Goal: Check status: Check status

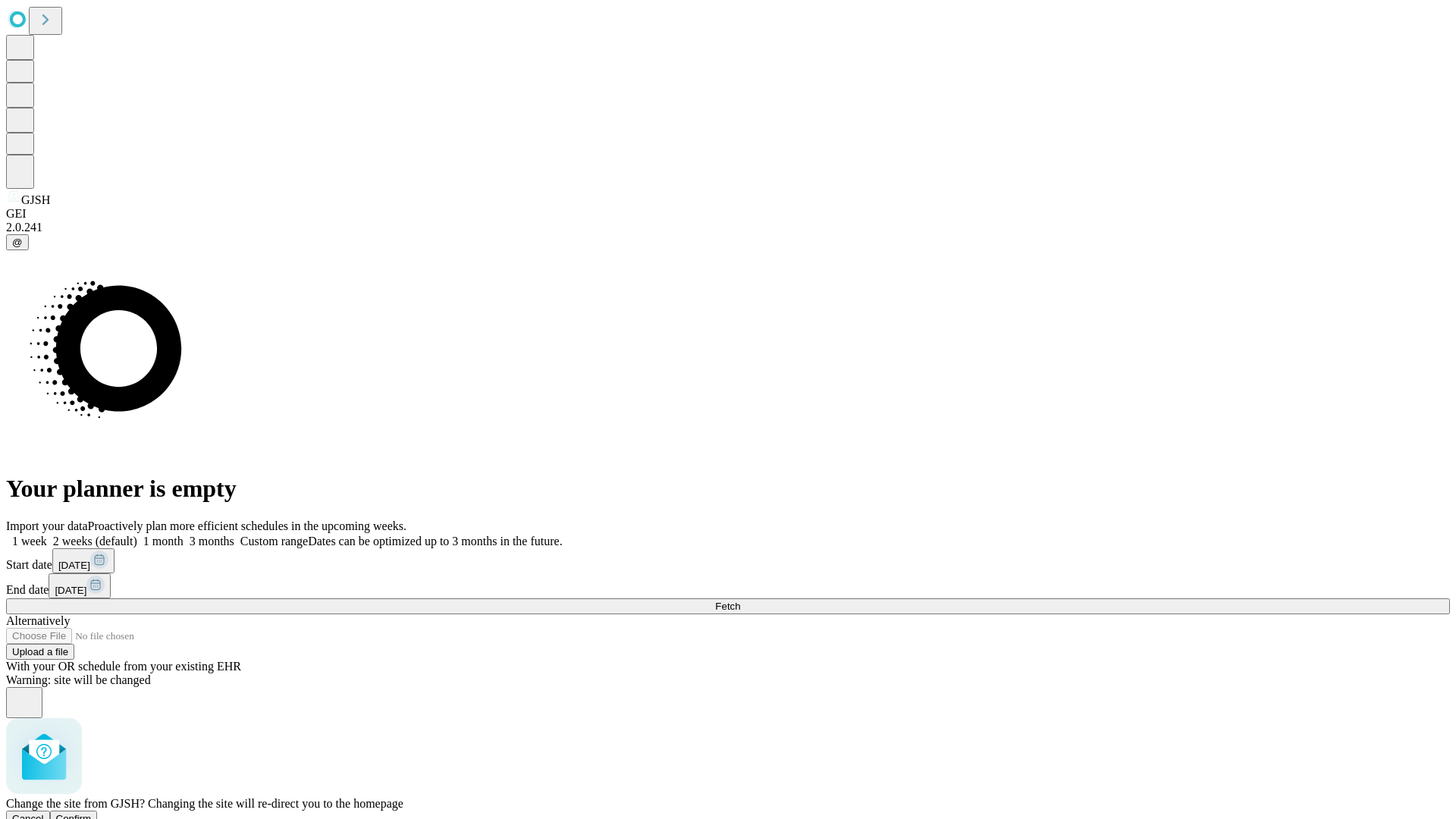
click at [92, 813] on span "Confirm" at bounding box center [73, 818] width 36 height 11
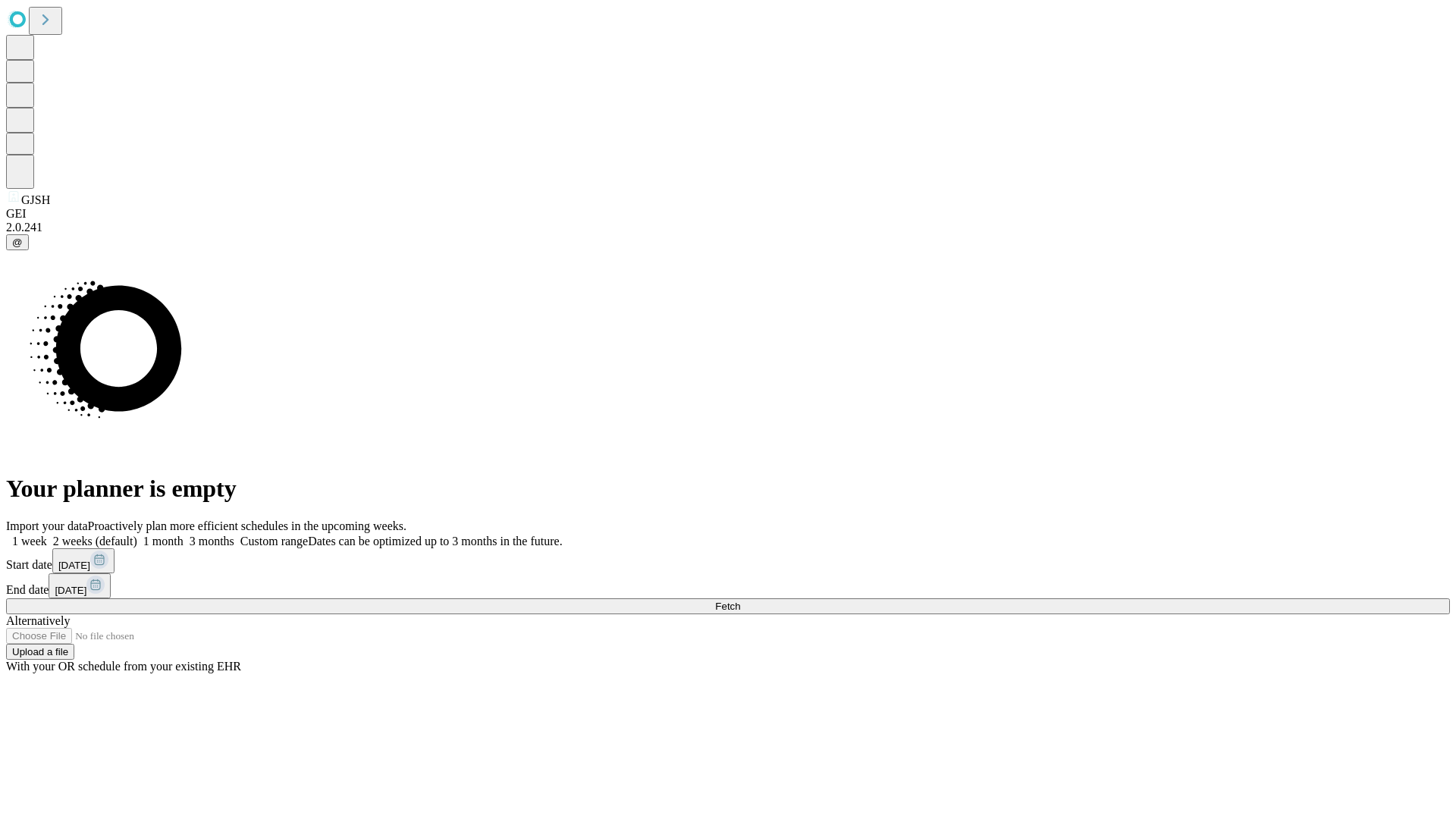
click at [137, 534] on label "2 weeks (default)" at bounding box center [92, 540] width 90 height 13
click at [740, 601] on span "Fetch" at bounding box center [727, 606] width 25 height 11
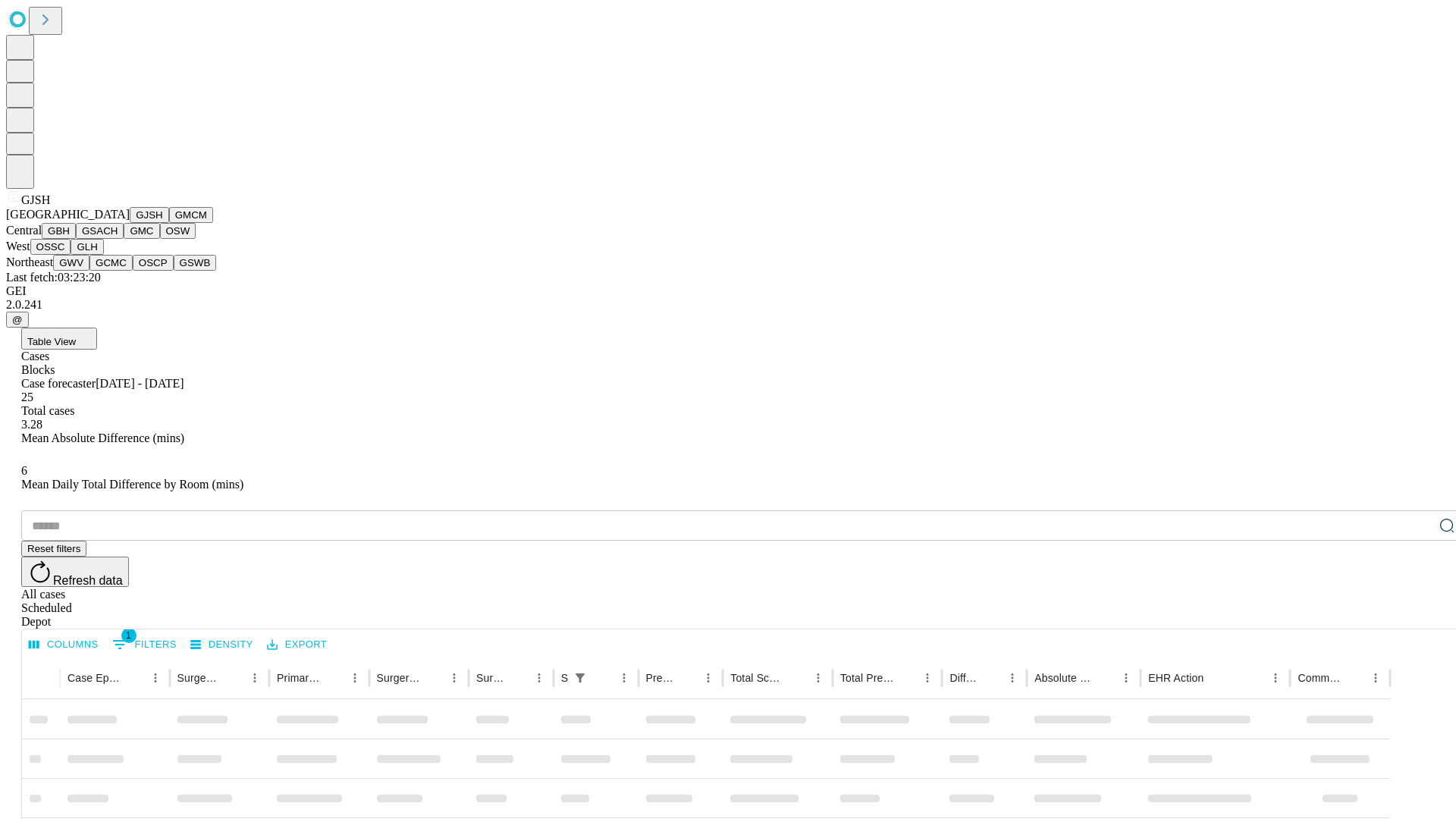
click at [169, 223] on button "GMCM" at bounding box center [191, 215] width 44 height 16
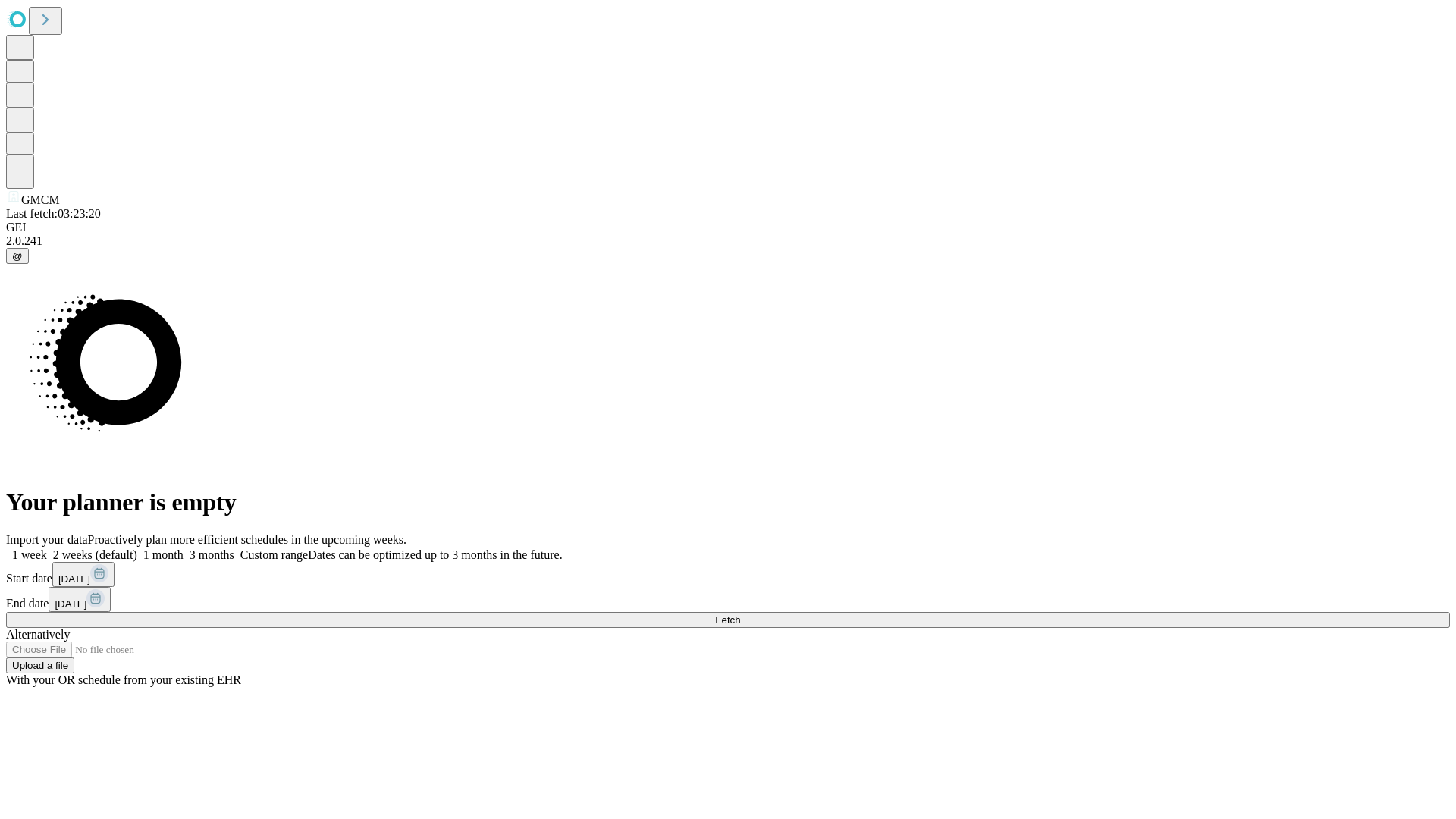
click at [137, 548] on label "2 weeks (default)" at bounding box center [92, 554] width 90 height 13
click at [740, 615] on span "Fetch" at bounding box center [727, 620] width 25 height 11
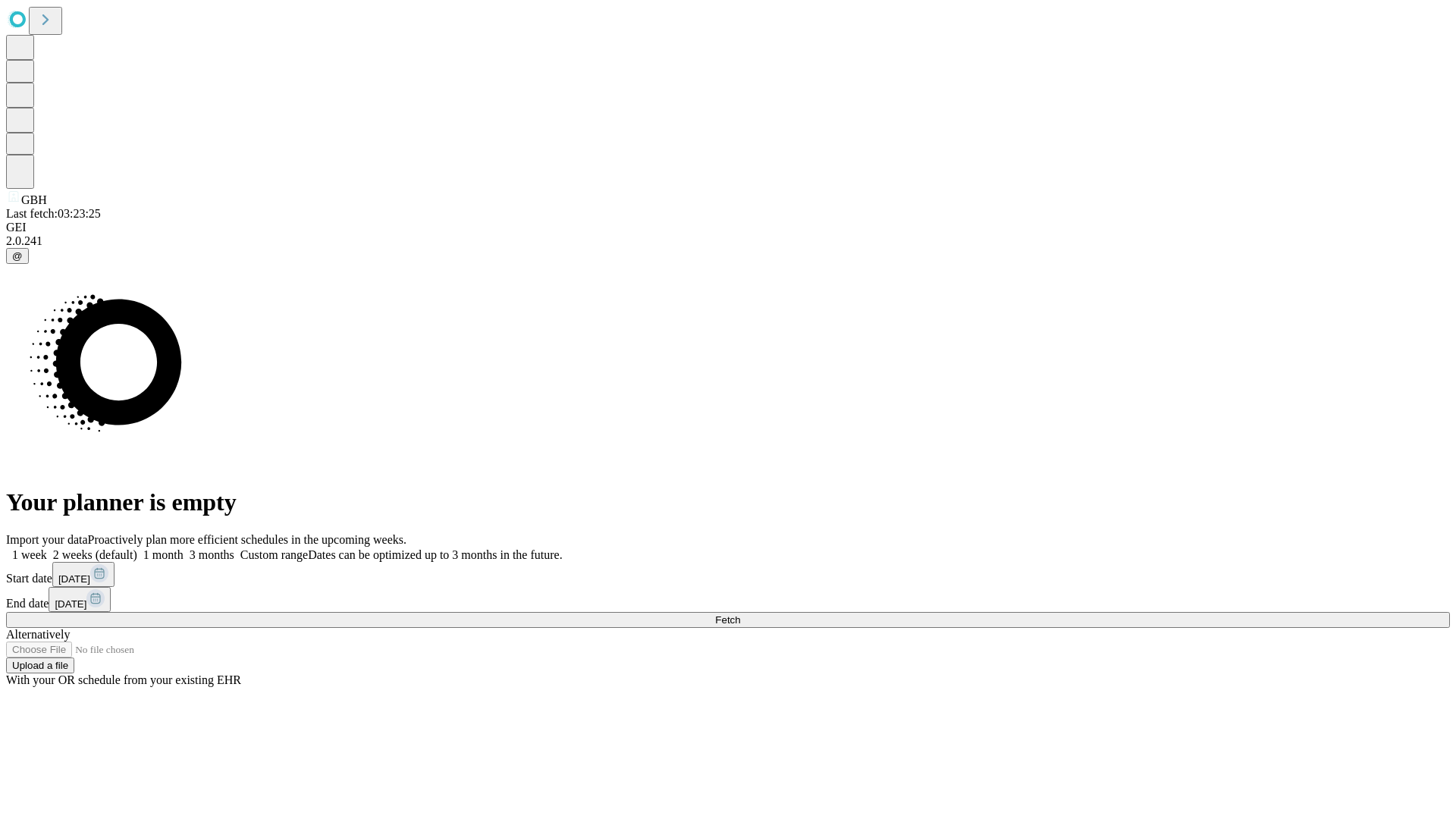
click at [740, 615] on span "Fetch" at bounding box center [727, 620] width 25 height 11
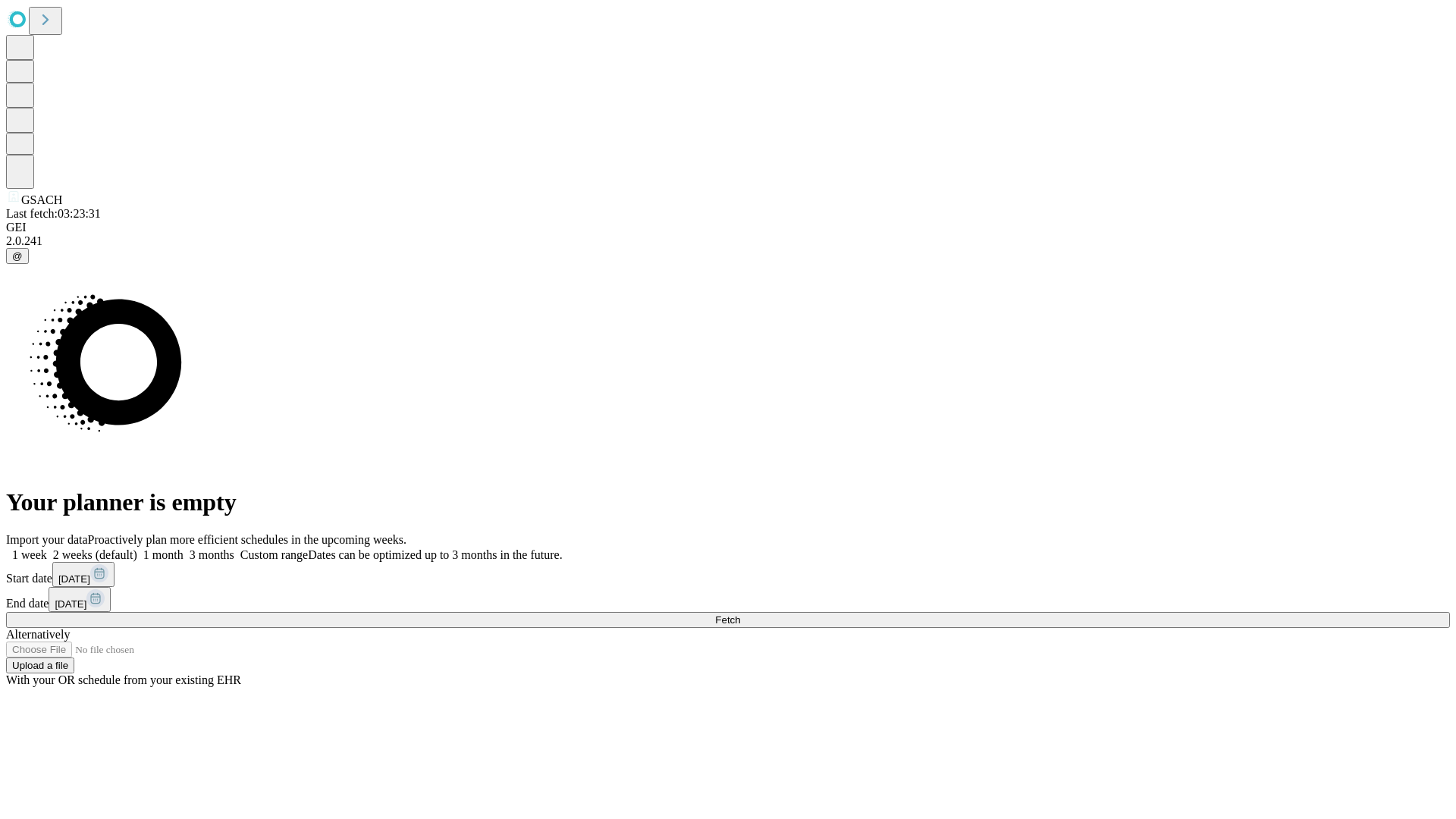
click at [137, 548] on label "2 weeks (default)" at bounding box center [92, 554] width 90 height 13
click at [740, 615] on span "Fetch" at bounding box center [727, 620] width 25 height 11
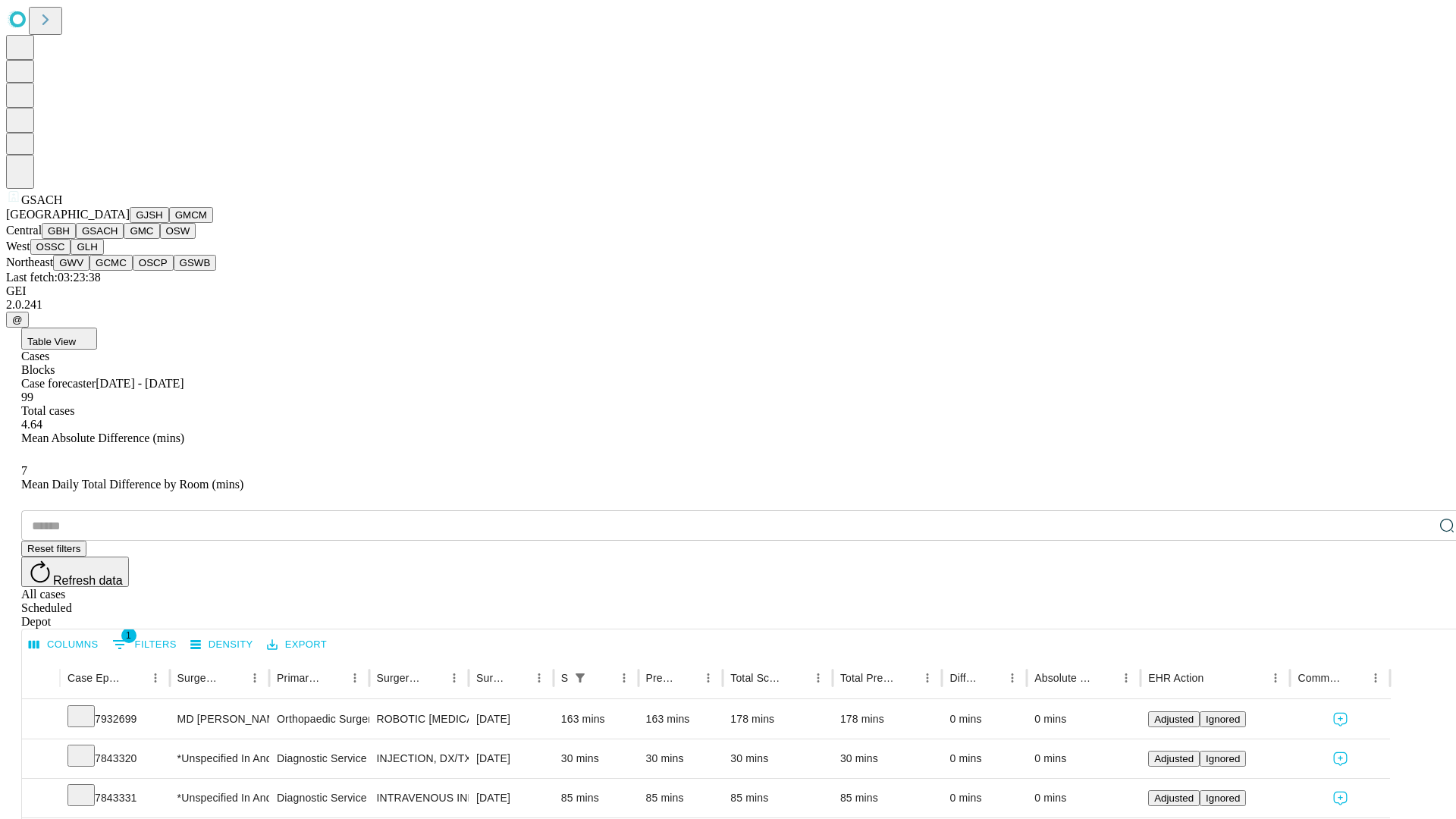
click at [124, 239] on button "GMC" at bounding box center [141, 231] width 36 height 16
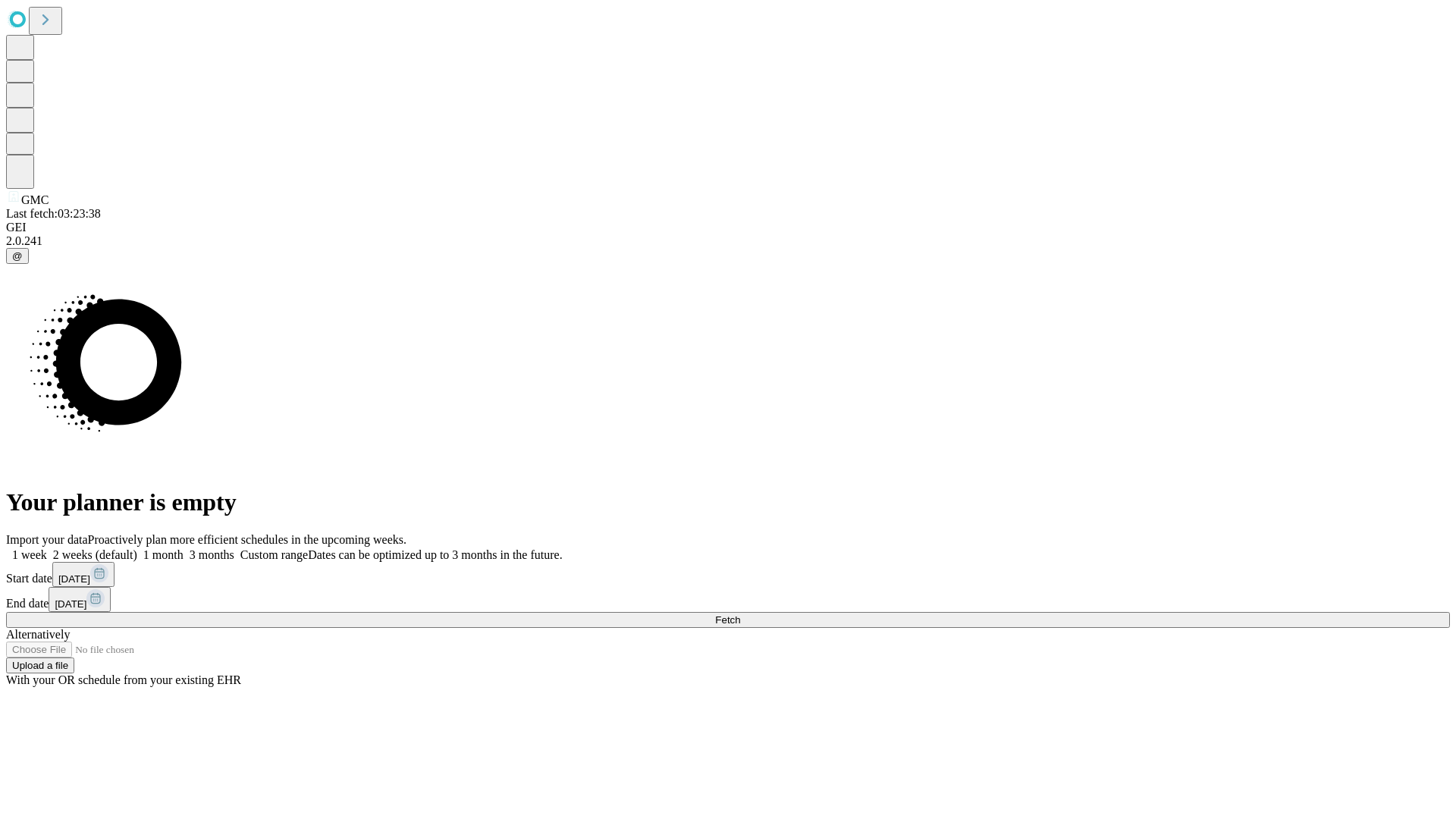
click at [137, 548] on label "2 weeks (default)" at bounding box center [92, 554] width 90 height 13
click at [740, 615] on span "Fetch" at bounding box center [727, 620] width 25 height 11
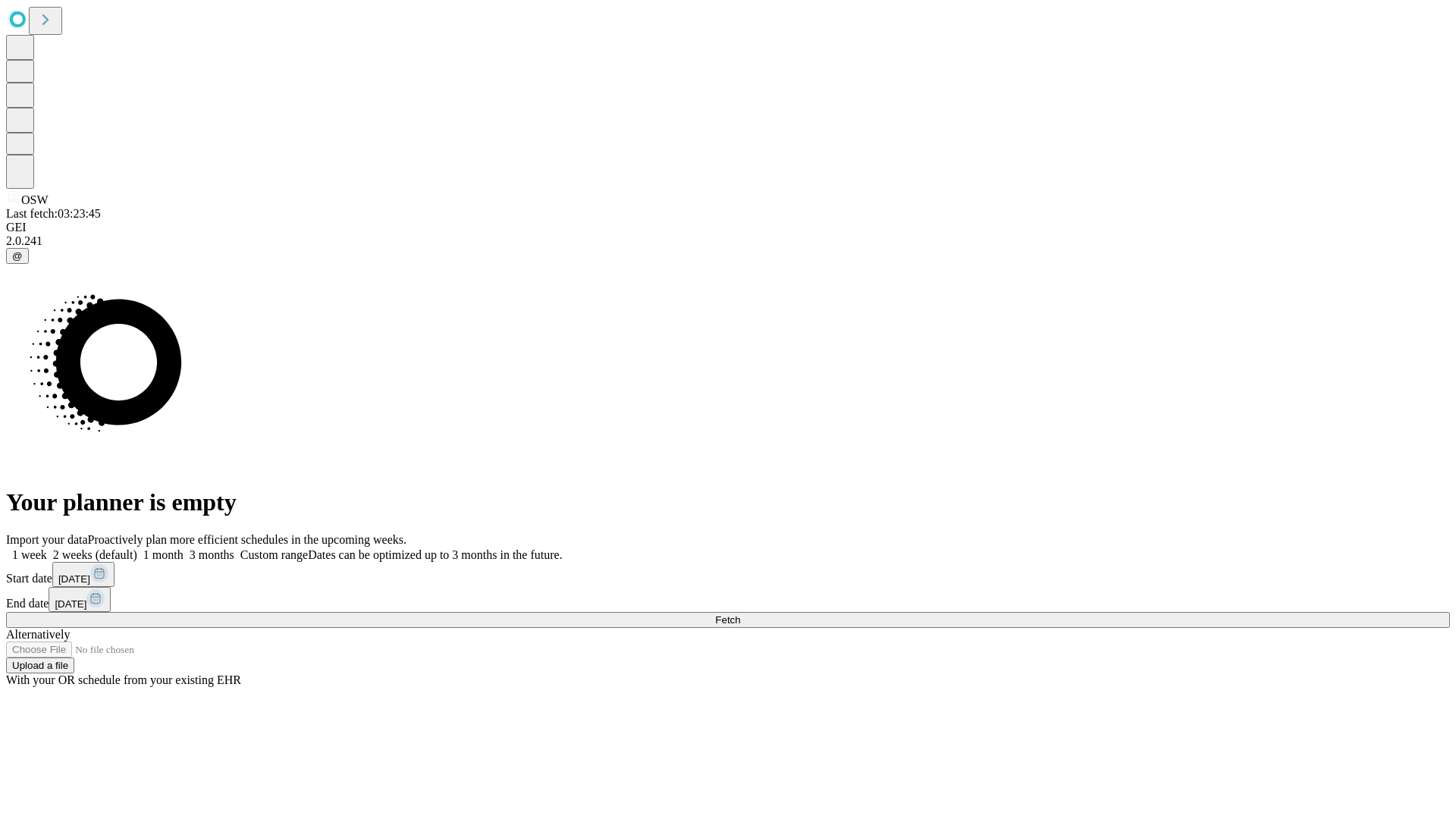
click at [137, 548] on label "2 weeks (default)" at bounding box center [92, 554] width 90 height 13
click at [740, 615] on span "Fetch" at bounding box center [727, 620] width 25 height 11
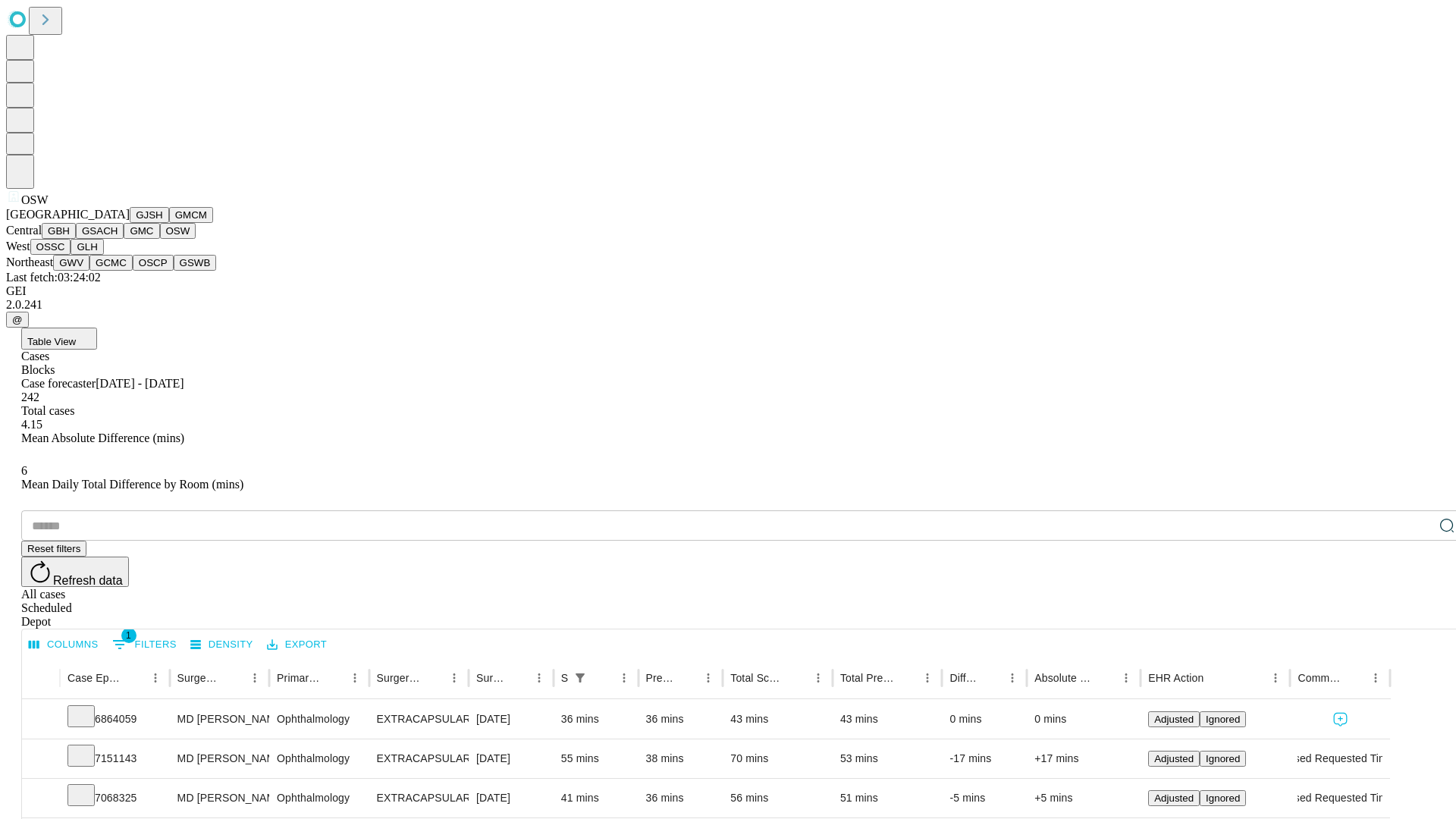
click at [72, 255] on button "OSSC" at bounding box center [51, 247] width 41 height 16
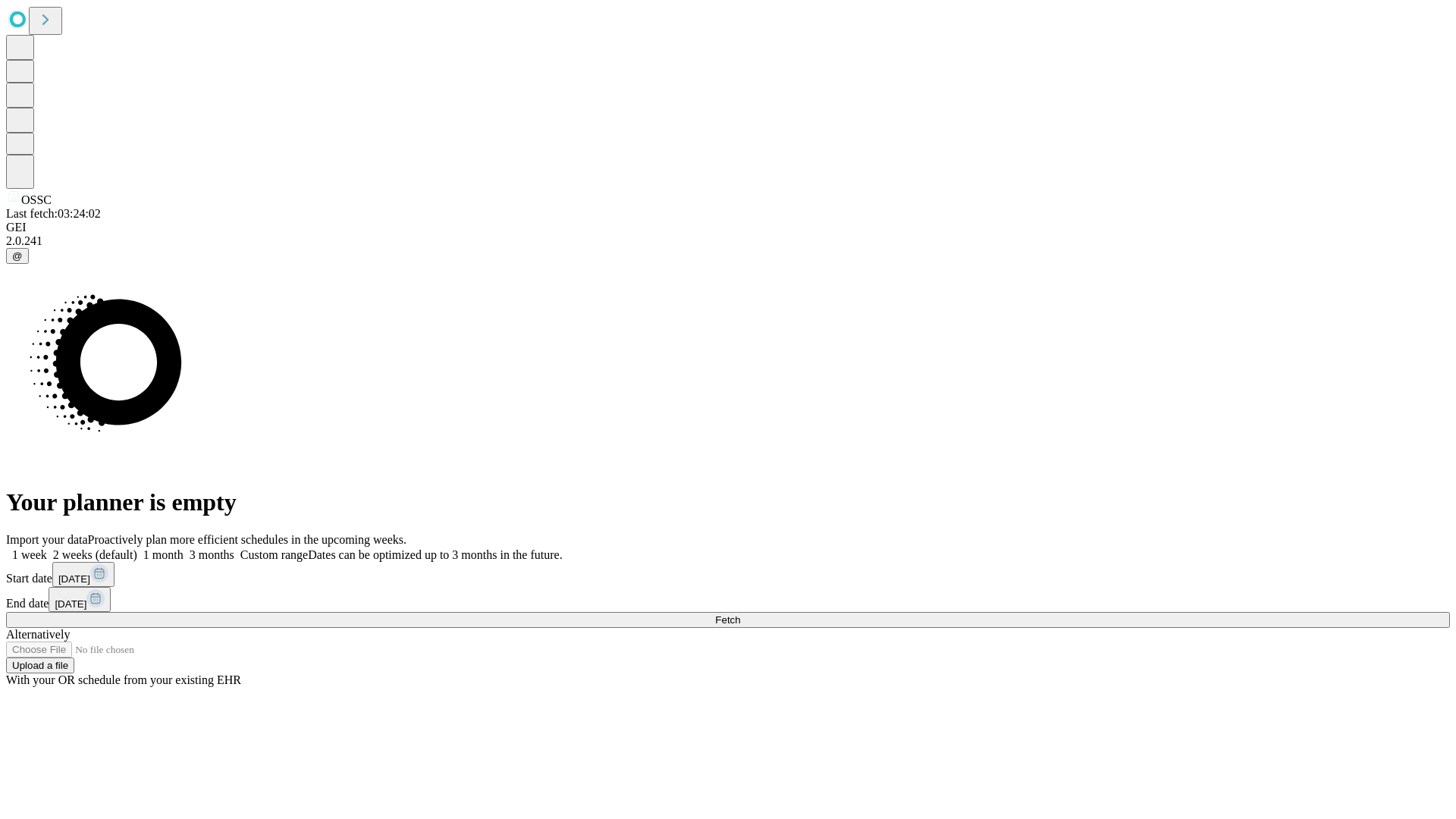
click at [137, 548] on label "2 weeks (default)" at bounding box center [92, 554] width 90 height 13
click at [740, 615] on span "Fetch" at bounding box center [727, 620] width 25 height 11
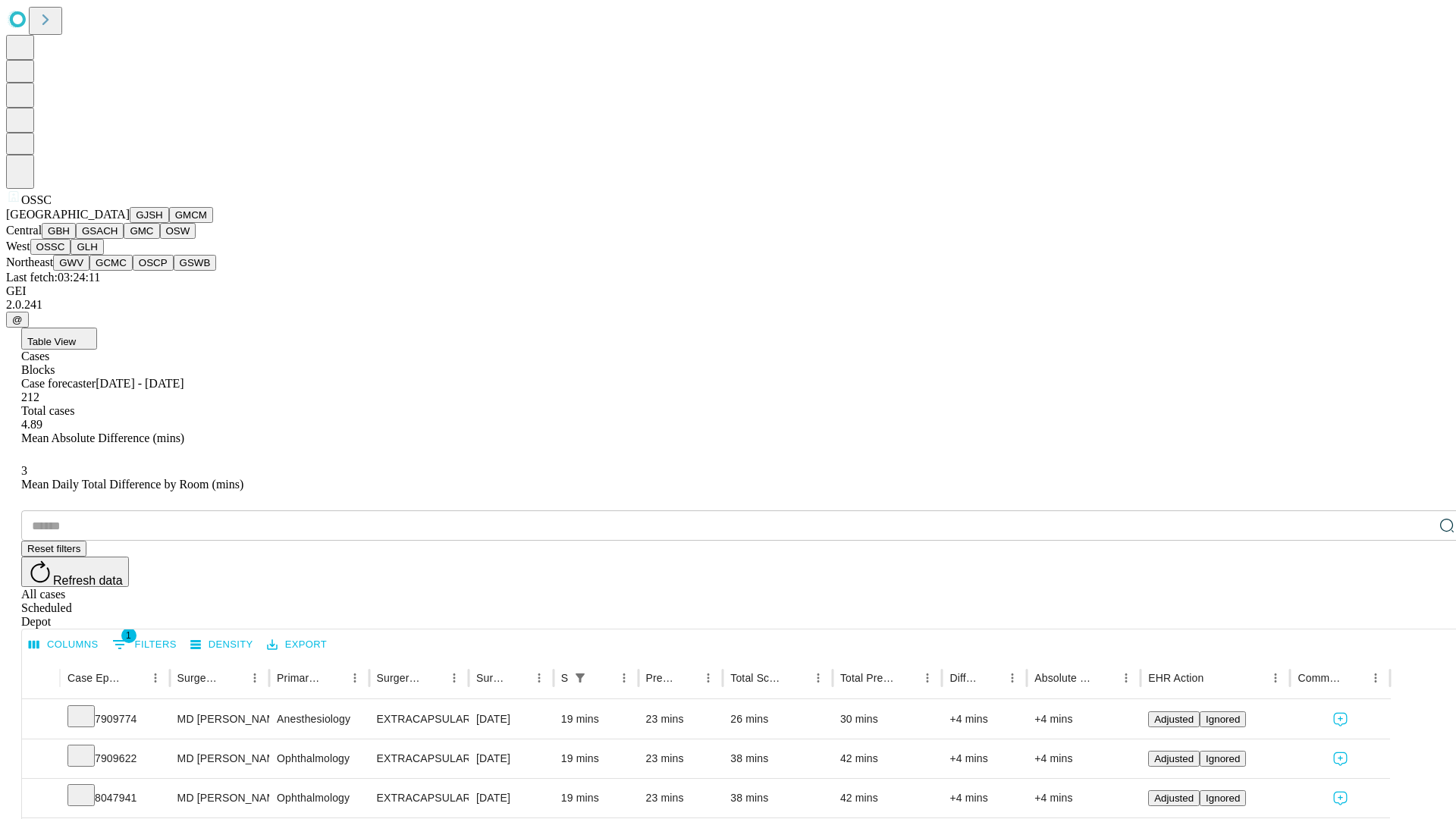
click at [103, 255] on button "GLH" at bounding box center [86, 247] width 32 height 16
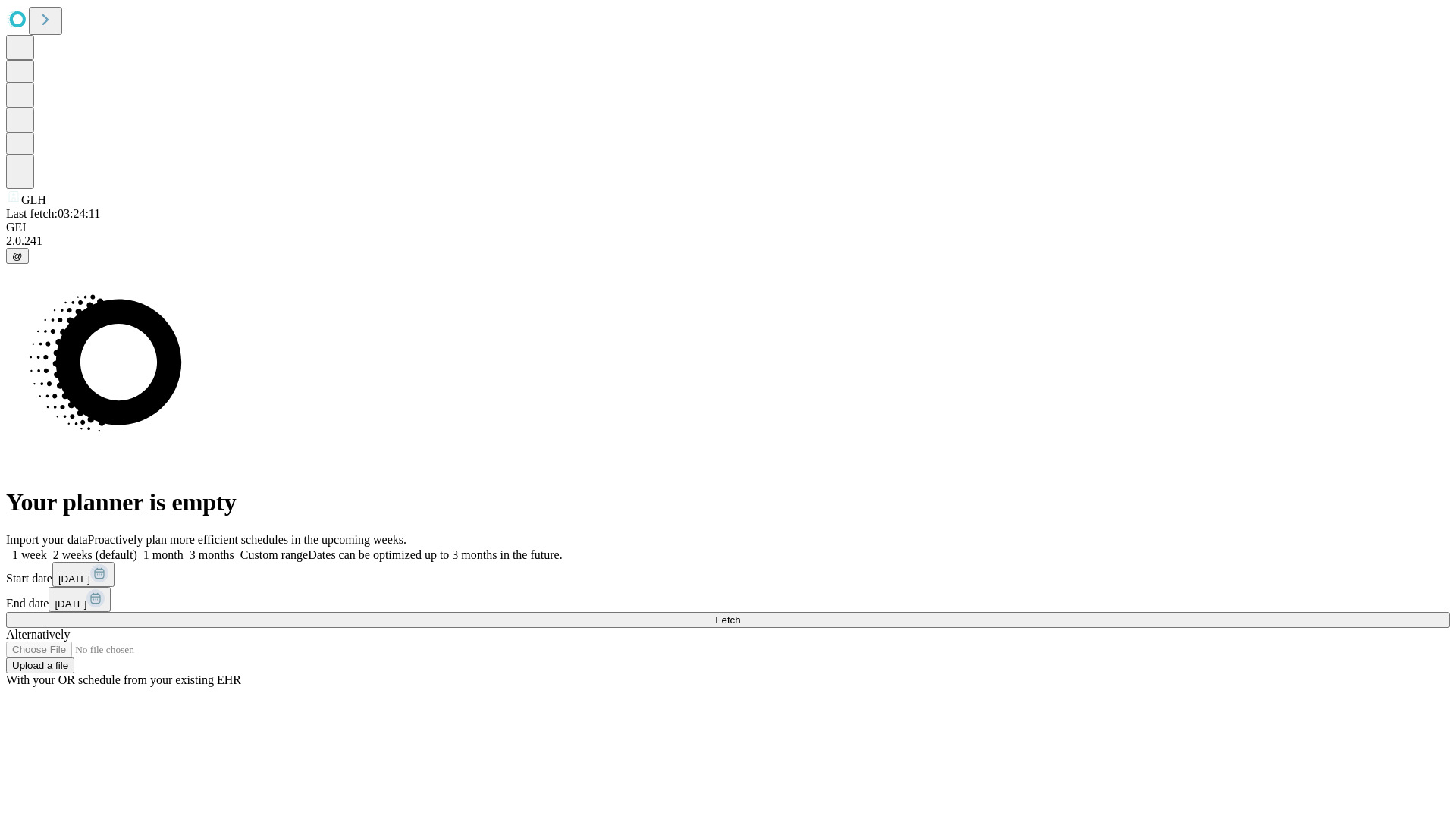
click at [740, 615] on span "Fetch" at bounding box center [727, 620] width 25 height 11
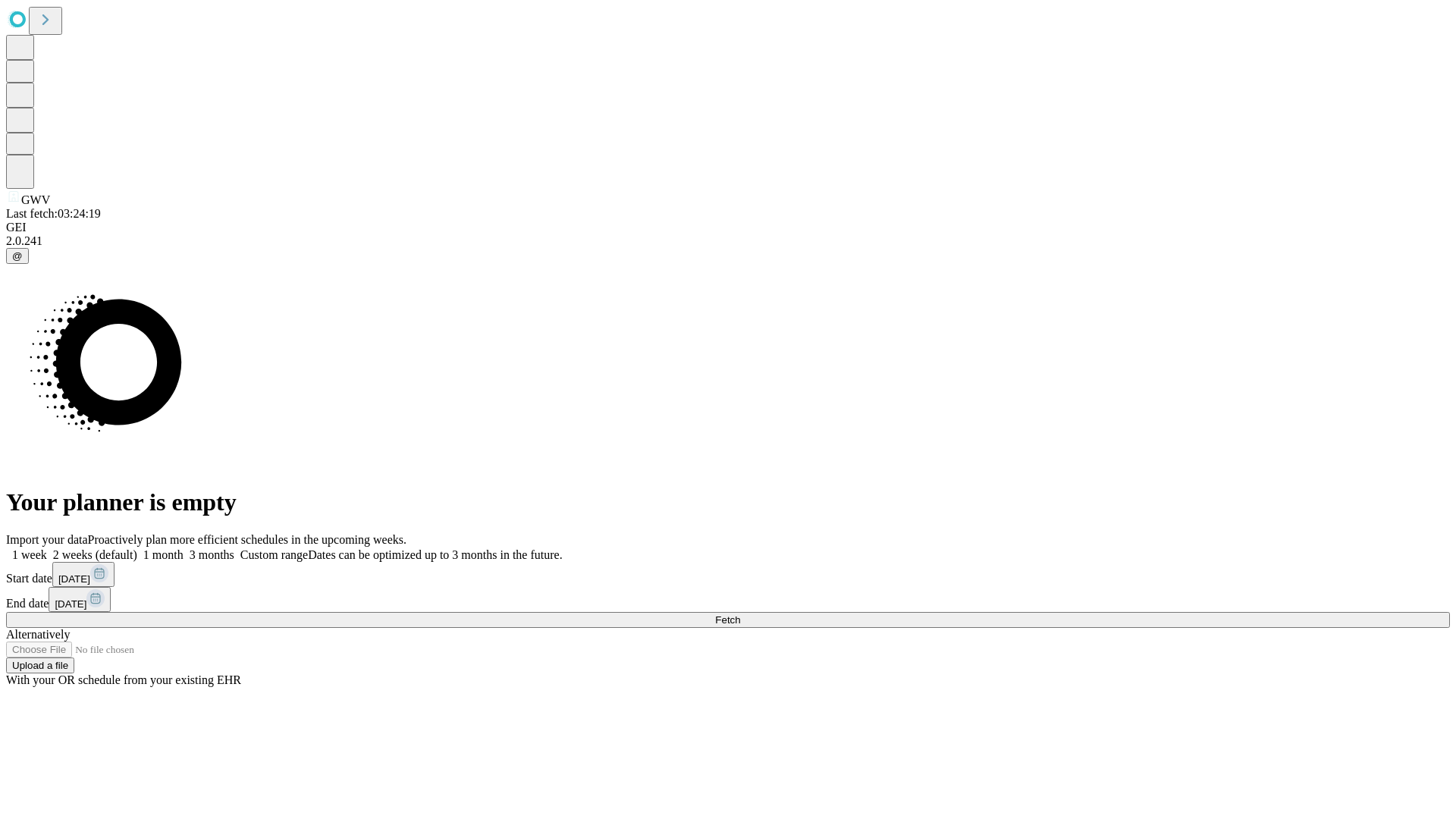
click at [137, 548] on label "2 weeks (default)" at bounding box center [92, 554] width 90 height 13
click at [740, 615] on span "Fetch" at bounding box center [727, 620] width 25 height 11
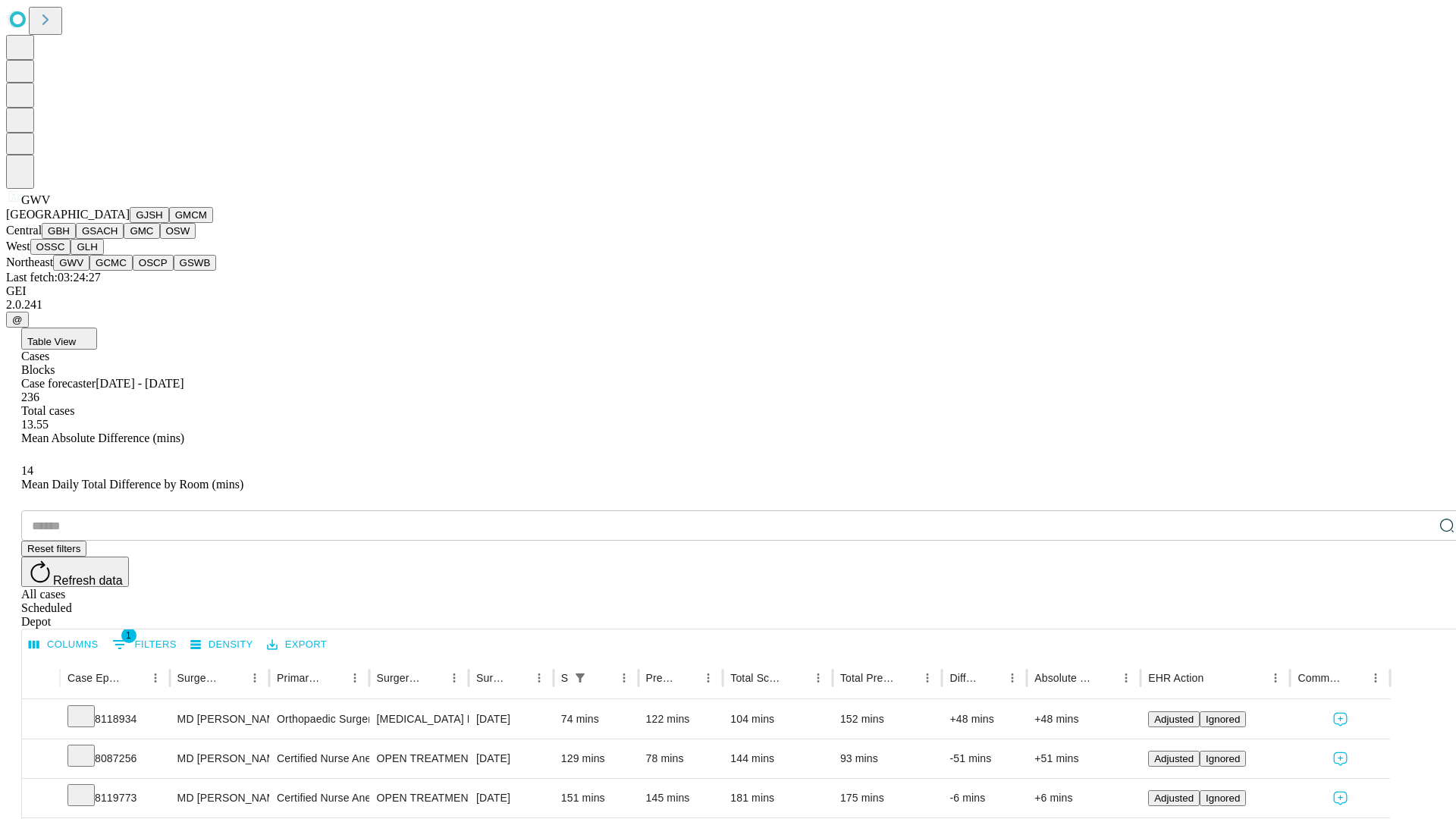
click at [118, 271] on button "GCMC" at bounding box center [111, 263] width 44 height 16
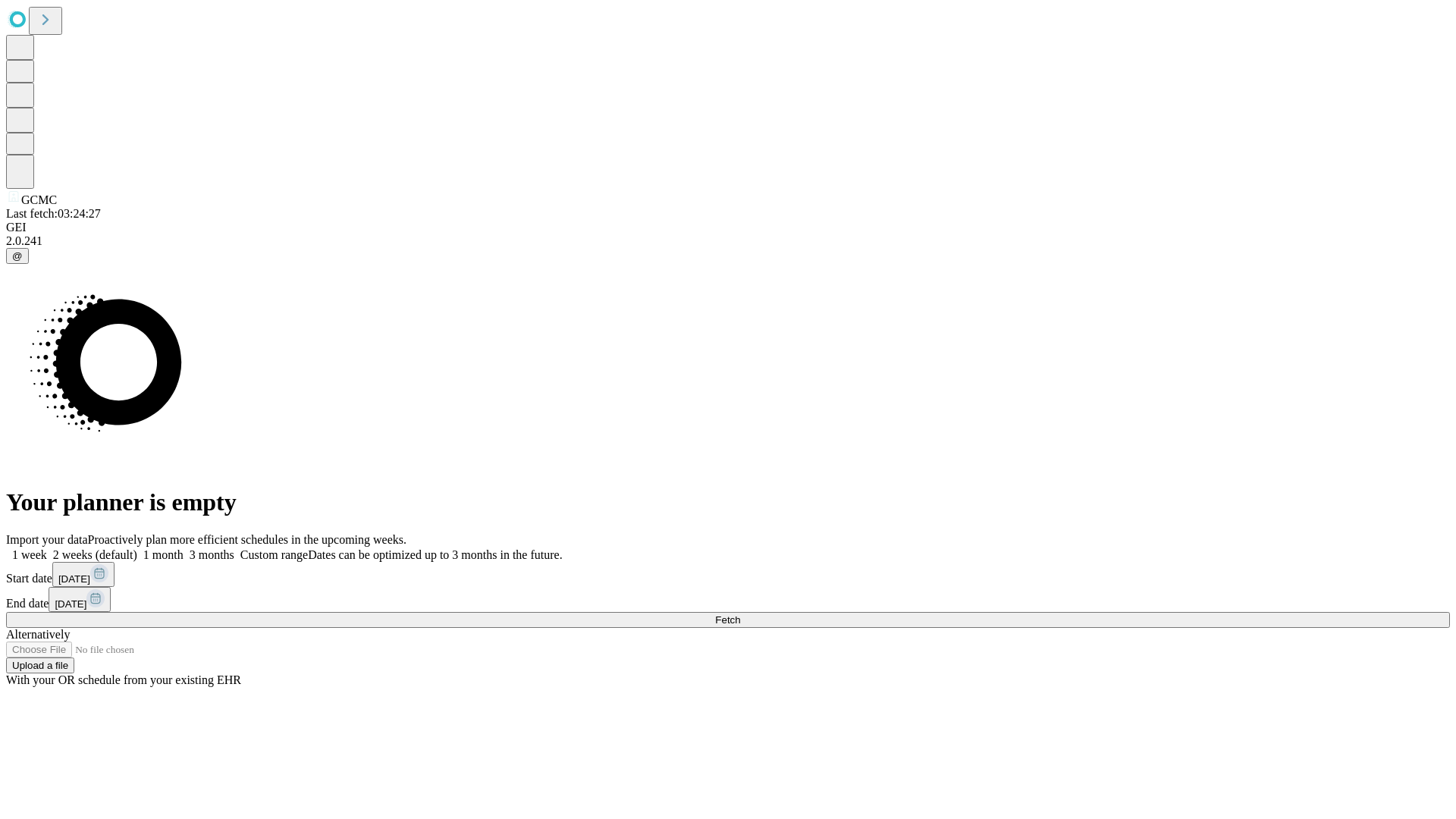
click at [137, 548] on label "2 weeks (default)" at bounding box center [92, 554] width 90 height 13
click at [740, 615] on span "Fetch" at bounding box center [727, 620] width 25 height 11
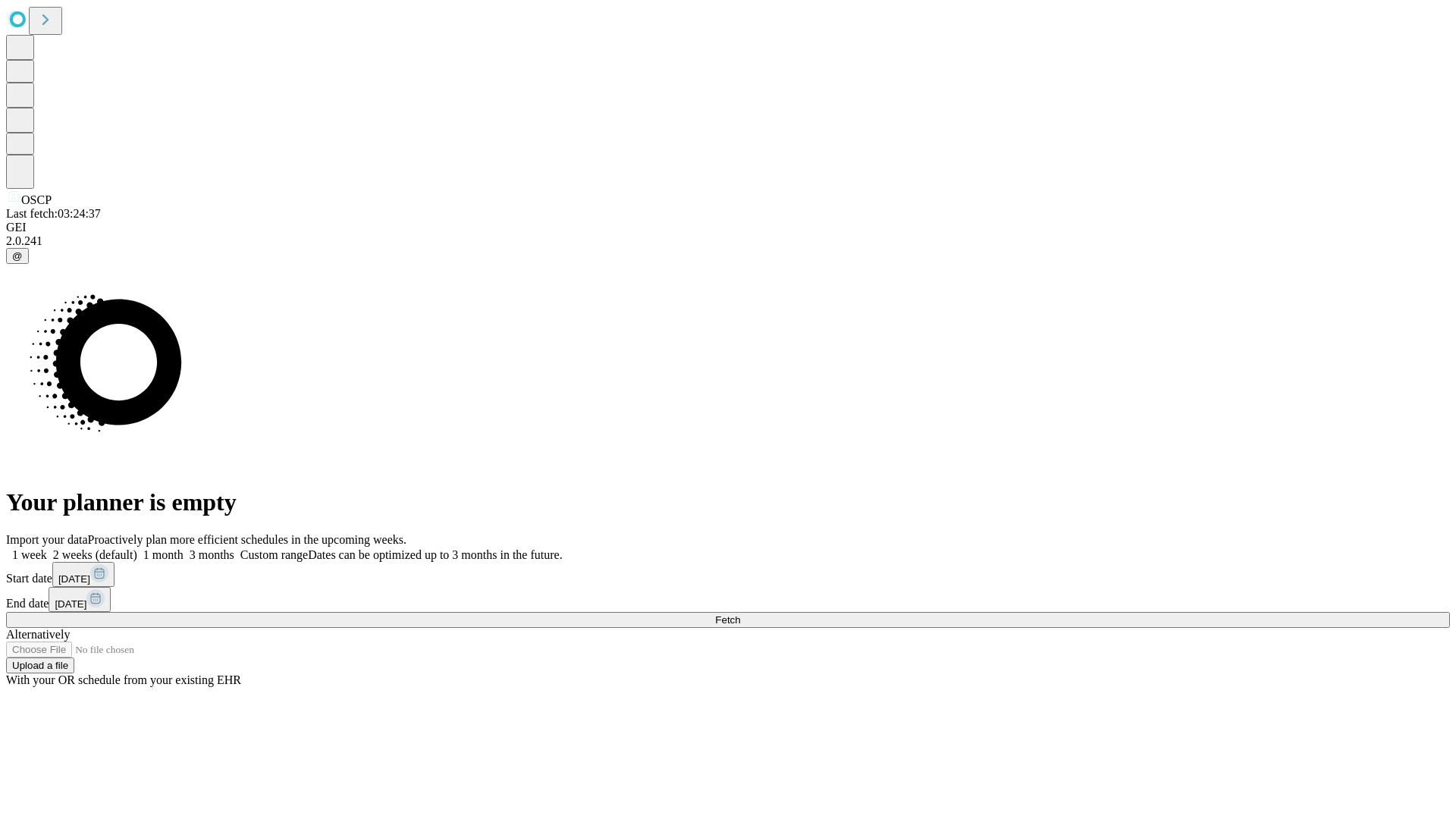
click at [740, 615] on span "Fetch" at bounding box center [727, 620] width 25 height 11
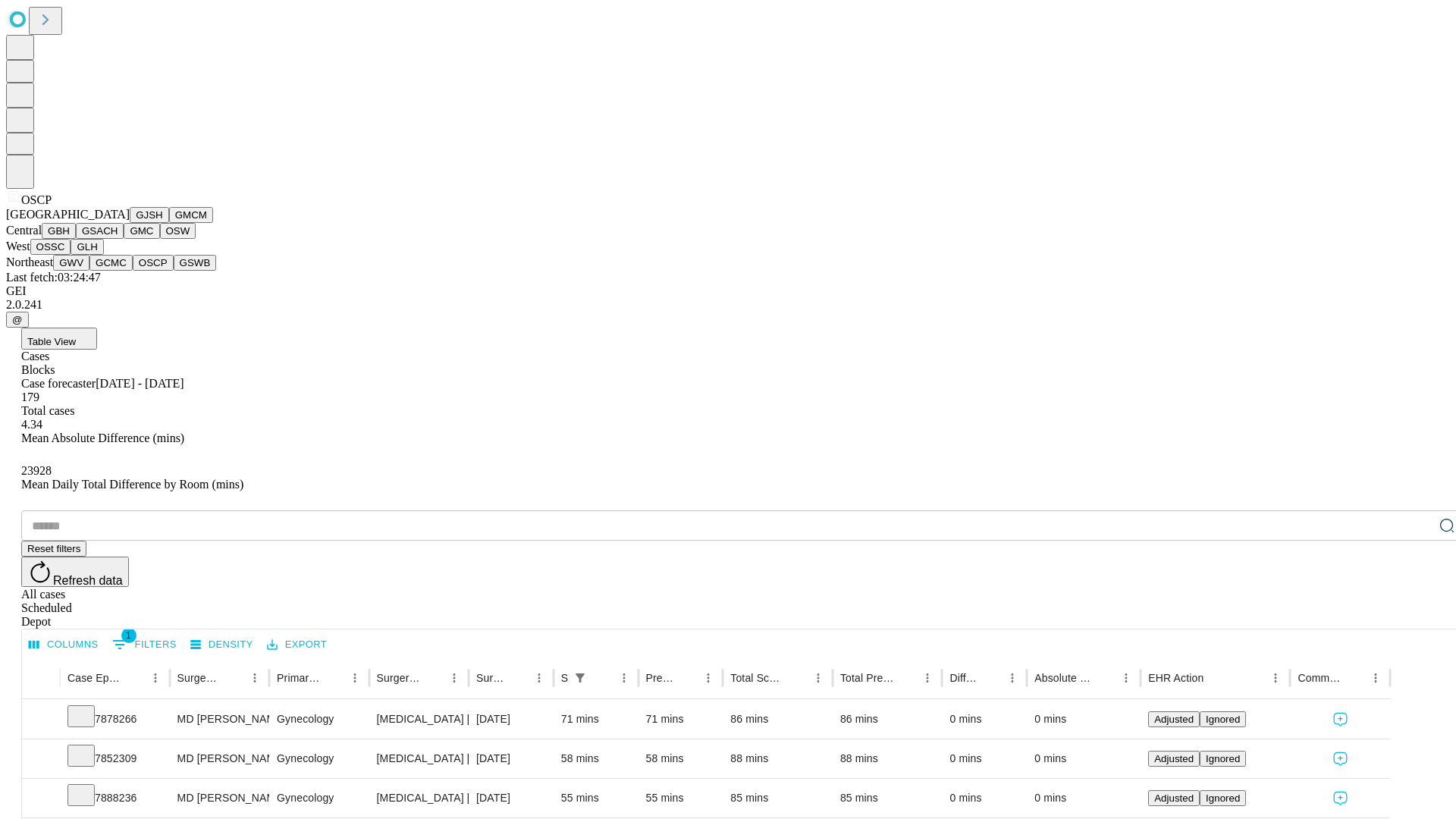
click at [174, 271] on button "GSWB" at bounding box center [196, 263] width 44 height 16
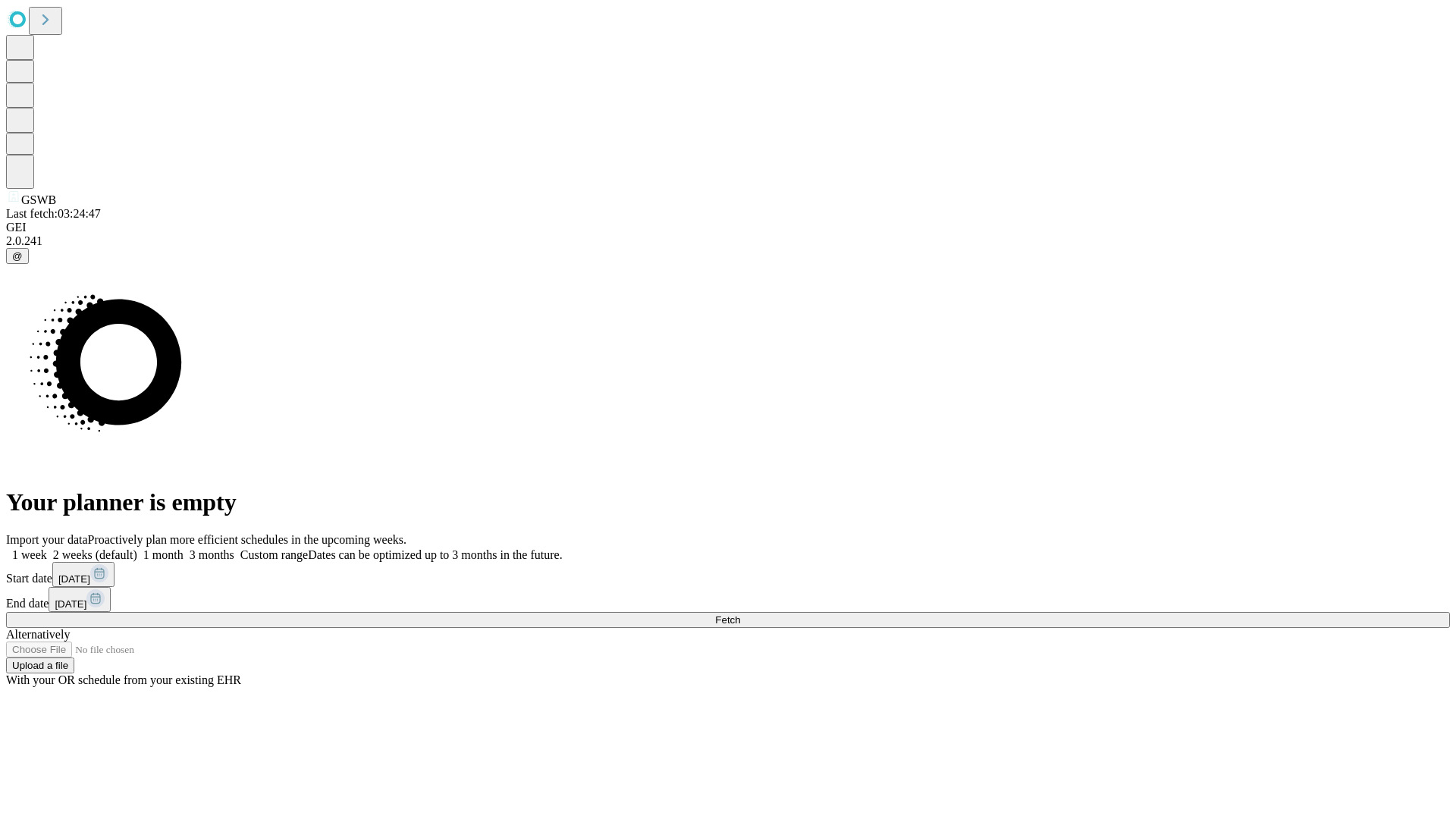
click at [137, 548] on label "2 weeks (default)" at bounding box center [92, 554] width 90 height 13
click at [740, 615] on span "Fetch" at bounding box center [727, 620] width 25 height 11
